Goal: Transaction & Acquisition: Subscribe to service/newsletter

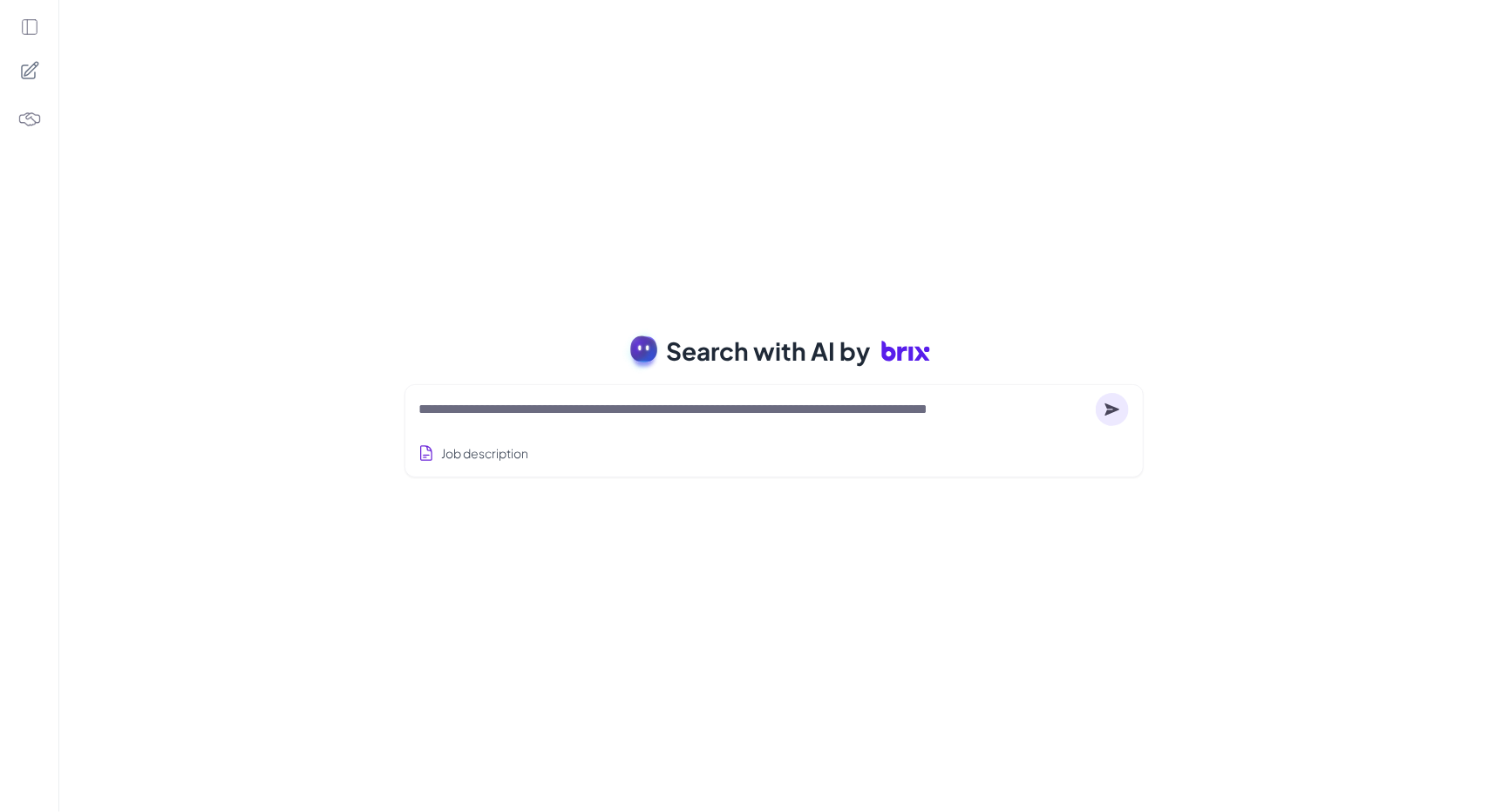
click at [32, 33] on icon at bounding box center [30, 27] width 19 height 19
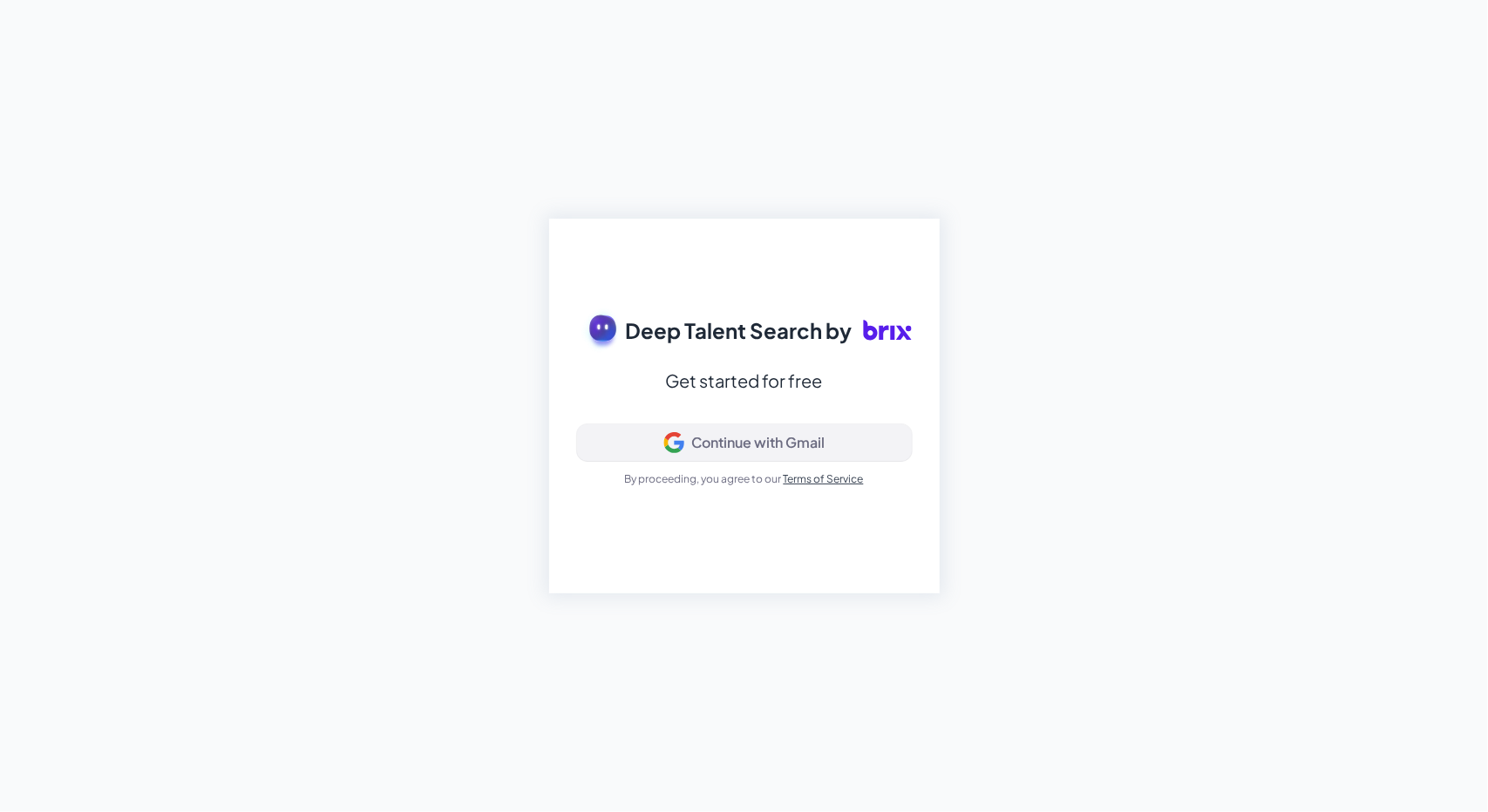
click at [719, 457] on button "Continue with Gmail" at bounding box center [744, 443] width 335 height 37
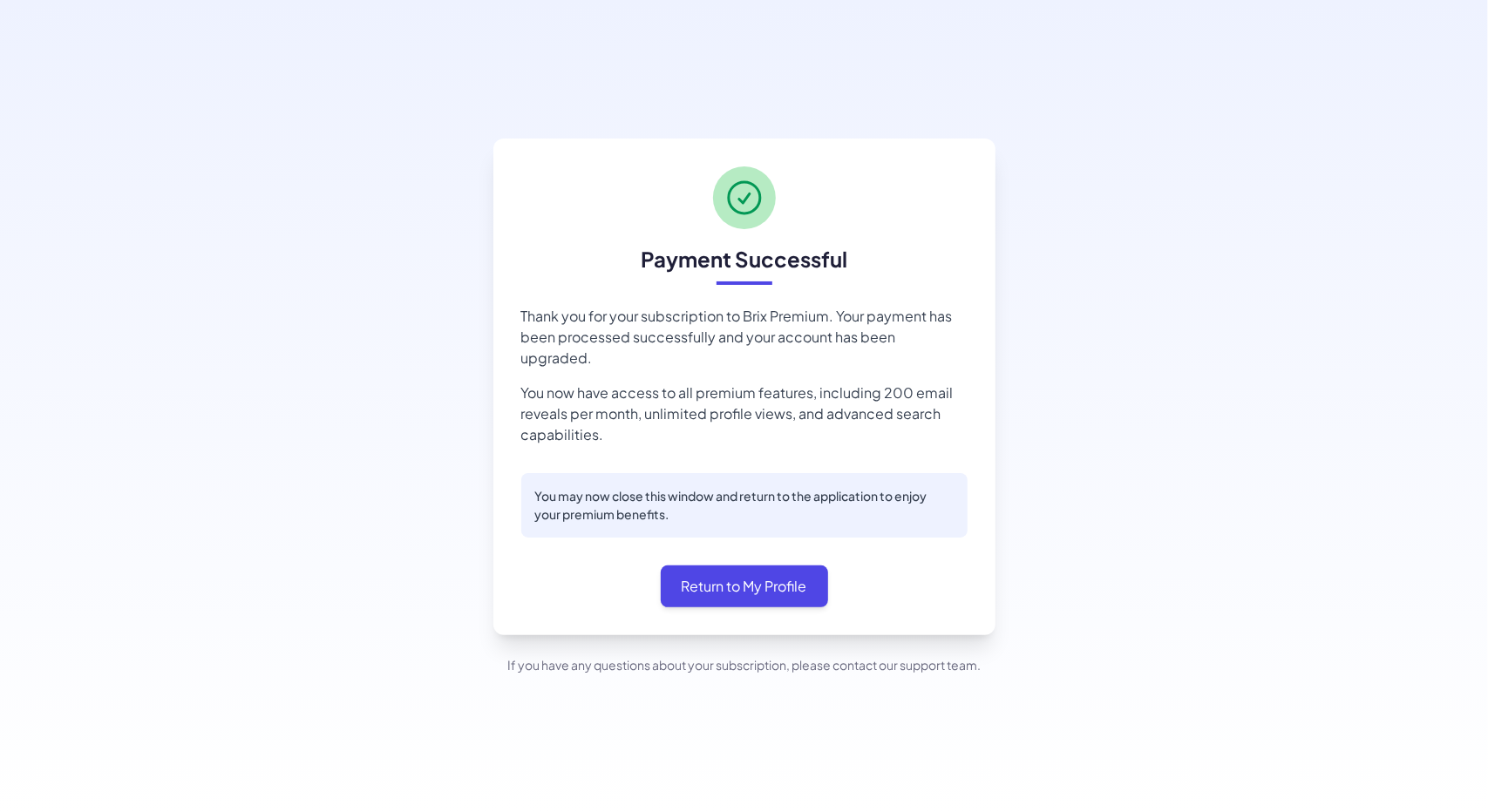
click at [1286, 570] on div "Payment Successful Thank you for your subscription to Brix Premium. Your paymen…" at bounding box center [744, 406] width 1488 height 812
